Goal: Transaction & Acquisition: Purchase product/service

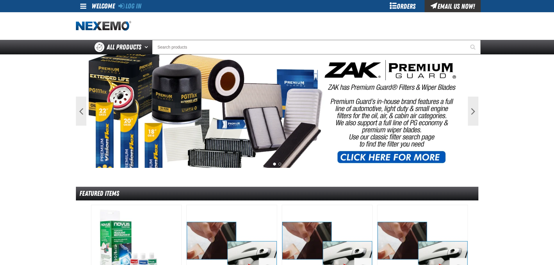
click at [403, 4] on div "Orders" at bounding box center [403, 6] width 44 height 12
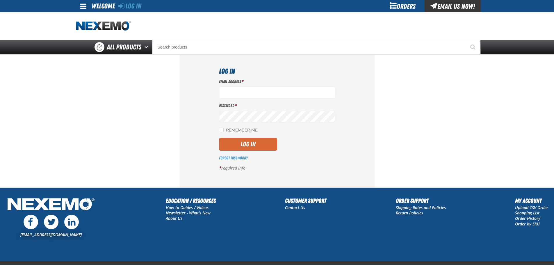
type input "aruff@vtaig.com"
click at [253, 144] on button "Log In" at bounding box center [248, 144] width 58 height 13
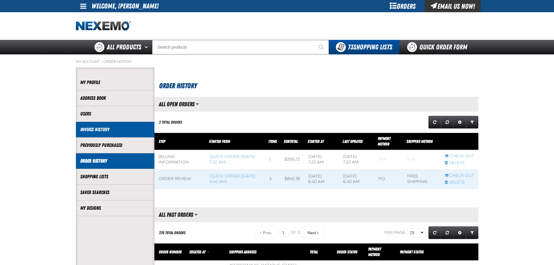
scroll to position [0, 0]
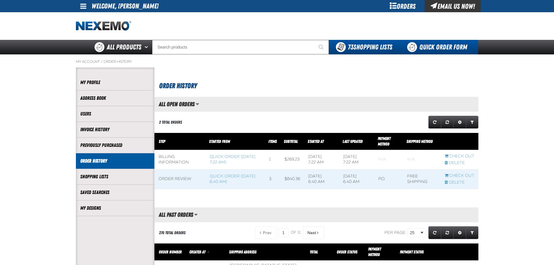
click at [426, 51] on link "Quick Order Form" at bounding box center [438, 47] width 79 height 15
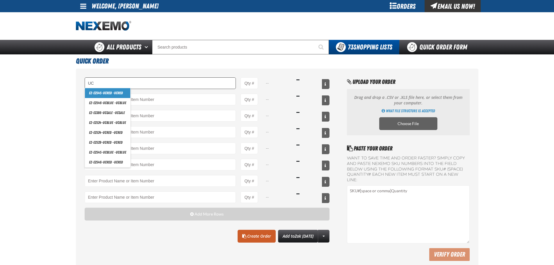
click at [124, 84] on input "UC" at bounding box center [160, 83] width 151 height 12
click at [117, 79] on input "UC" at bounding box center [160, 83] width 151 height 12
click at [107, 84] on input "UC" at bounding box center [160, 83] width 151 height 12
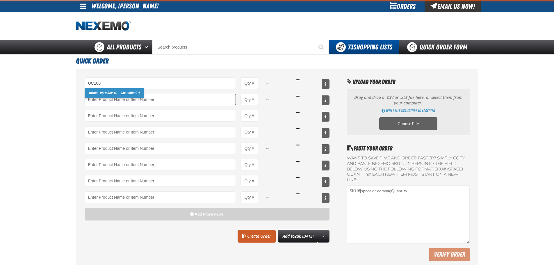
click at [107, 94] on link "UC100 - Used Car Kit - ZAK Products" at bounding box center [114, 93] width 59 height 10
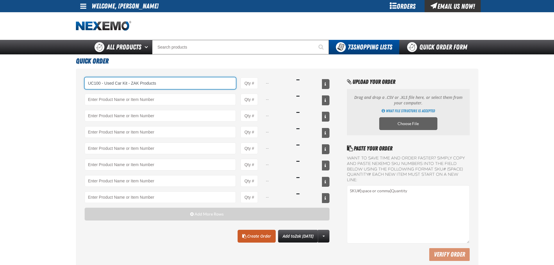
type input "UC100 - Used Car Kit - ZAK Products"
type input "1"
select select "kit"
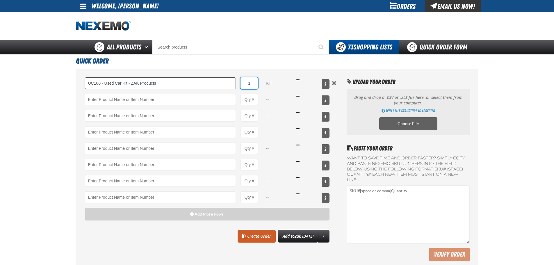
drag, startPoint x: 255, startPoint y: 86, endPoint x: 196, endPoint y: 85, distance: 59.6
click at [195, 86] on div "UC100 - Used Car Kit - ZAK Products UC100 - Used Car Kit - ZAK Products 1 kit $…" at bounding box center [207, 83] width 245 height 12
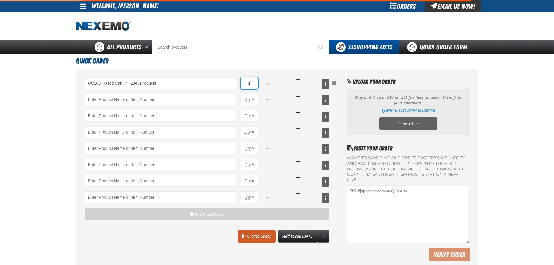
type input "UC100 - Used Car Kit - ZAK Products"
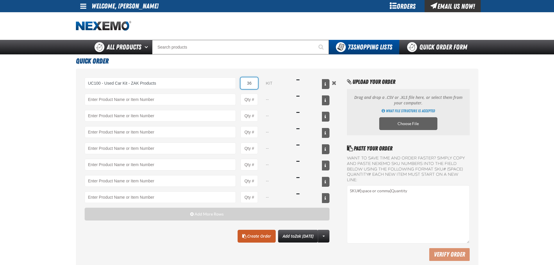
type input "36"
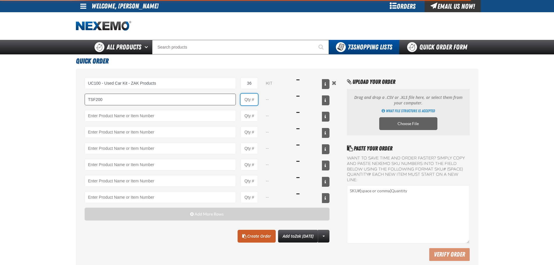
type input "TSF200 - 2-Step GDI Intake Cleaning Service"
type input "1"
select select "kit"
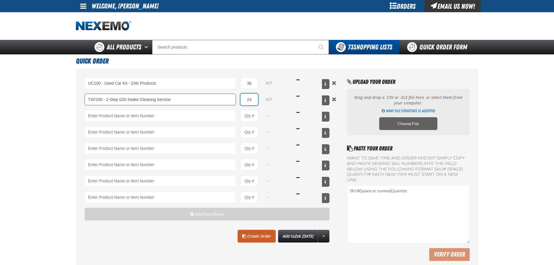
type input "24"
click at [259, 231] on link "Create Order" at bounding box center [256, 236] width 38 height 13
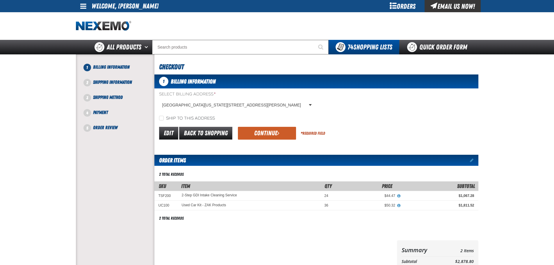
click at [184, 122] on form "Select Billing Address * [GEOGRAPHIC_DATA][US_STATE], [STREET_ADDRESS][PERSON_N…" at bounding box center [316, 115] width 324 height 49
click at [190, 117] on label "Ship to this address" at bounding box center [187, 119] width 56 height 6
click at [164, 117] on input "Ship to this address" at bounding box center [161, 118] width 5 height 5
checkbox input "true"
click at [248, 131] on button "Continue" at bounding box center [267, 133] width 58 height 13
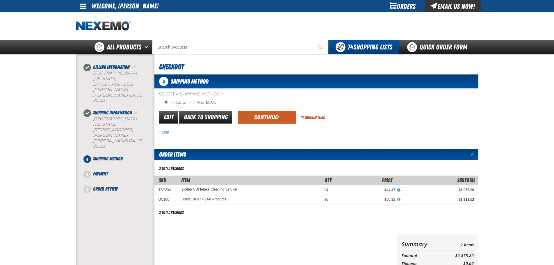
click at [266, 107] on div "Select a Shipping Method * Free Shipping: $0.00 flat_rate_2 primary Edit Back t…" at bounding box center [316, 113] width 324 height 44
click at [265, 113] on button "Continue" at bounding box center [267, 117] width 58 height 13
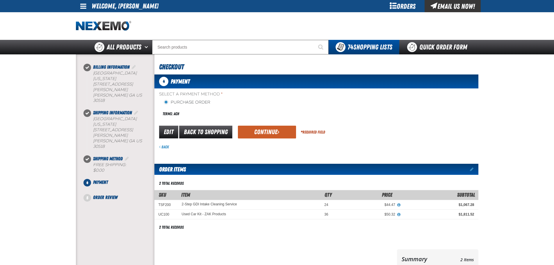
click at [263, 140] on form "payment_term_4 Edit Back to Shopping Continue * Required Field Back" at bounding box center [316, 137] width 324 height 25
click at [264, 132] on button "Continue" at bounding box center [267, 132] width 58 height 13
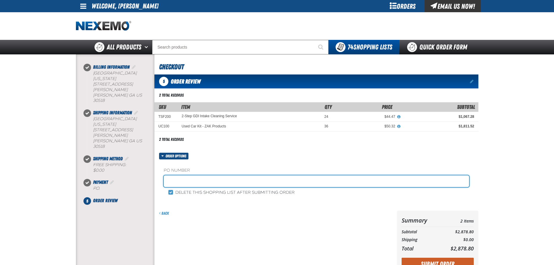
click at [202, 177] on input "text" at bounding box center [316, 181] width 305 height 12
type input "ARSTK"
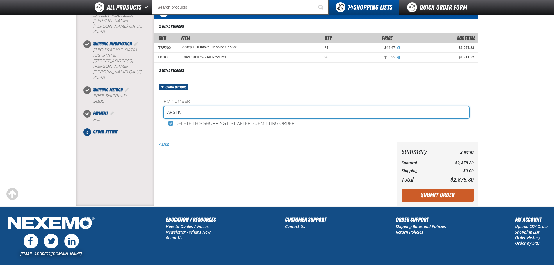
scroll to position [107, 0]
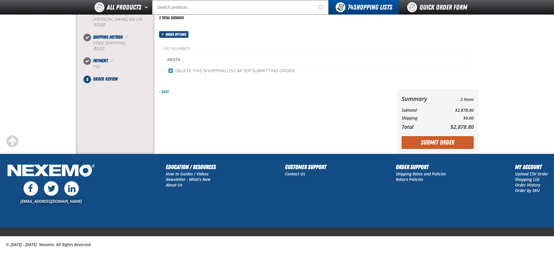
click at [390, 205] on div "customerservice@nexemo.com Education / Resources How to Guides / Videos Newslet…" at bounding box center [277, 194] width 554 height 65
click at [455, 141] on button "Submit Order" at bounding box center [437, 142] width 72 height 13
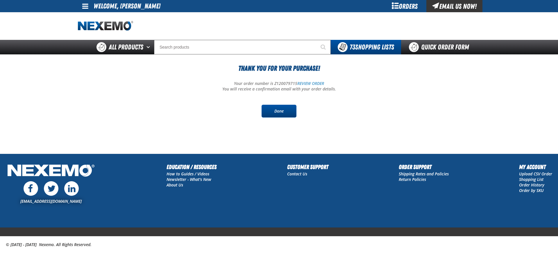
click at [283, 109] on link "Done" at bounding box center [279, 111] width 35 height 13
